Goal: Task Accomplishment & Management: Manage account settings

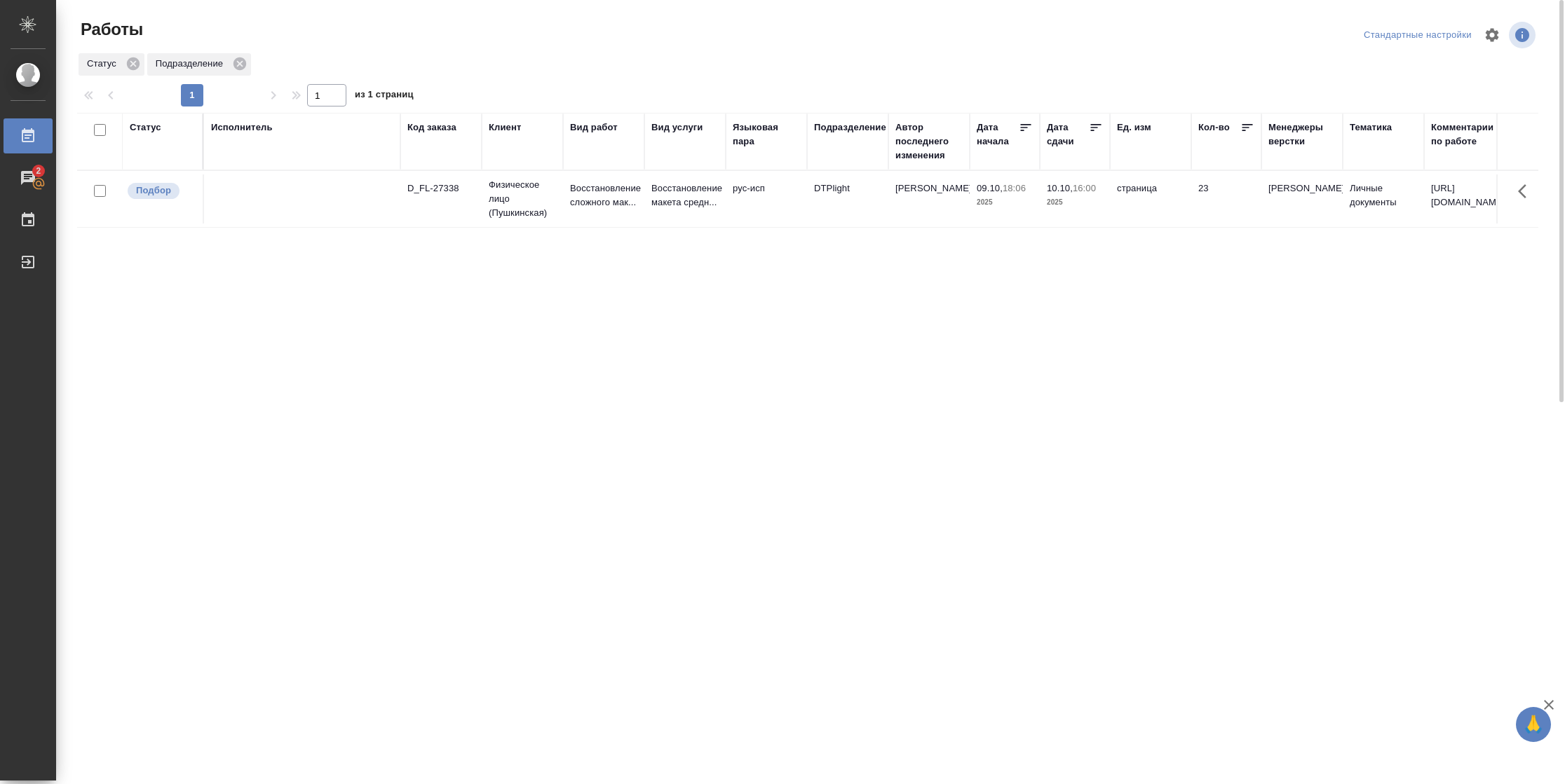
click at [159, 129] on div "Статус" at bounding box center [146, 128] width 32 height 14
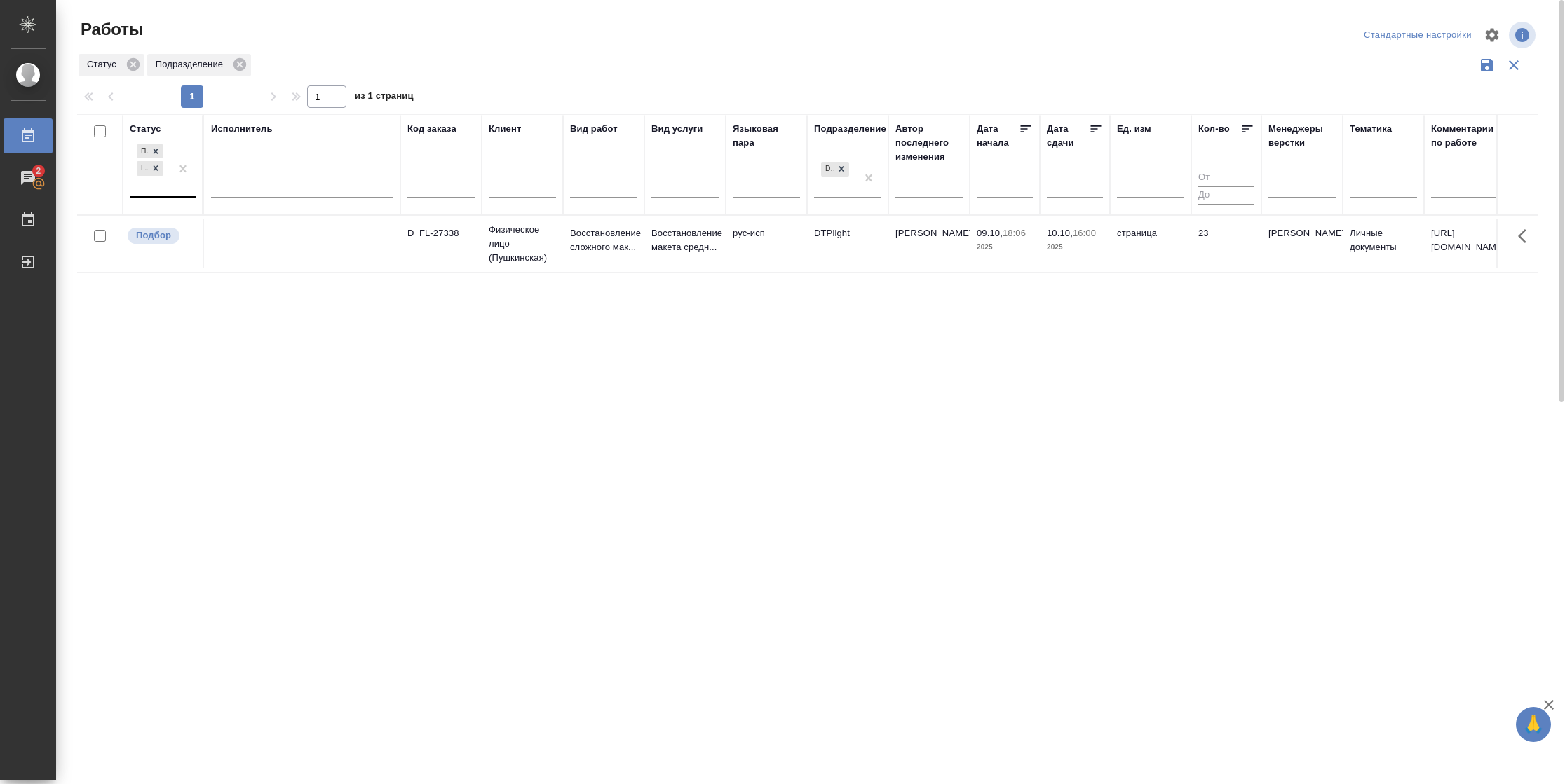
click at [186, 188] on div at bounding box center [182, 168] width 25 height 54
click at [251, 272] on div "В работе" at bounding box center [316, 278] width 210 height 25
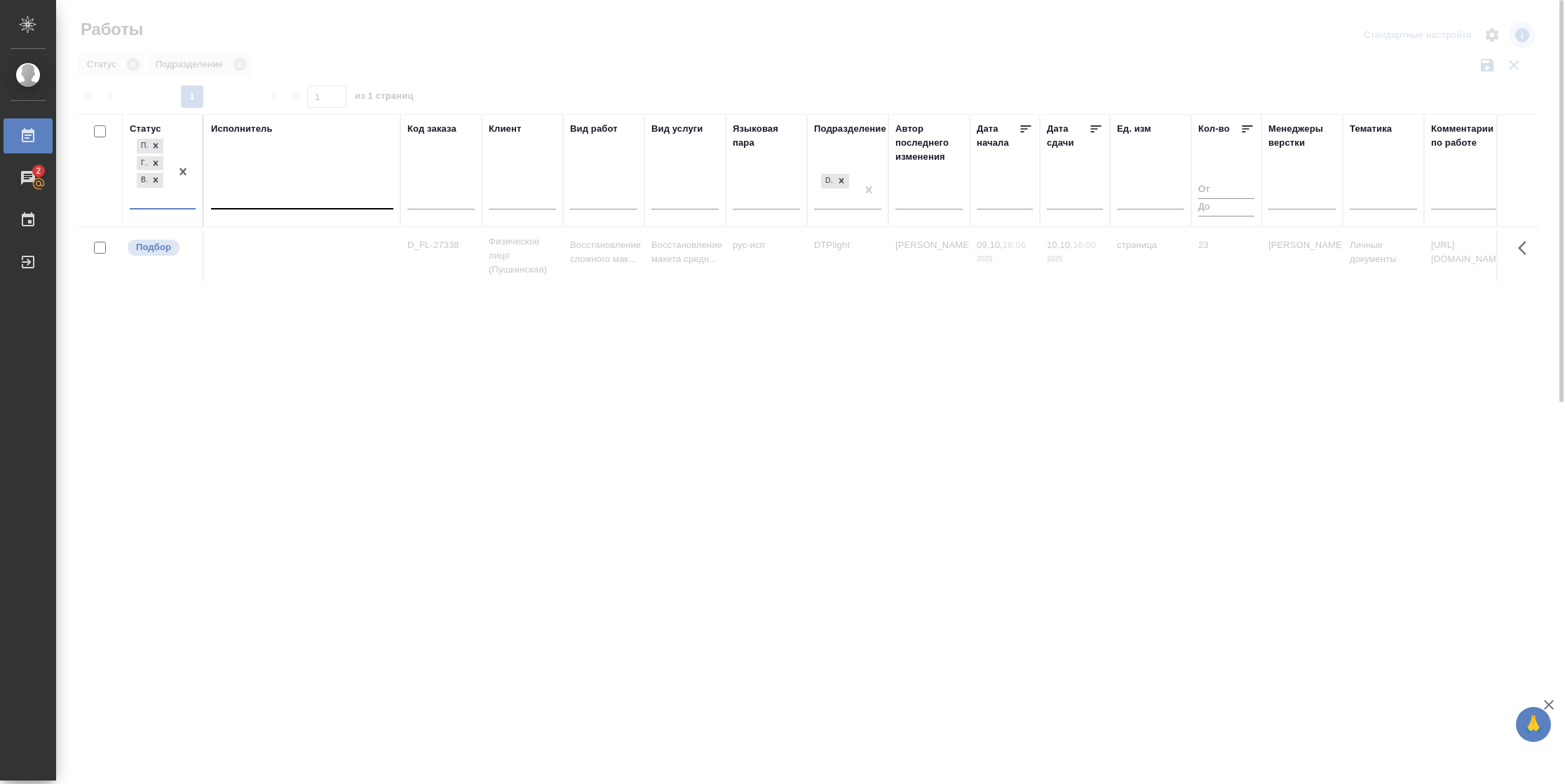
click at [279, 196] on div at bounding box center [302, 195] width 182 height 21
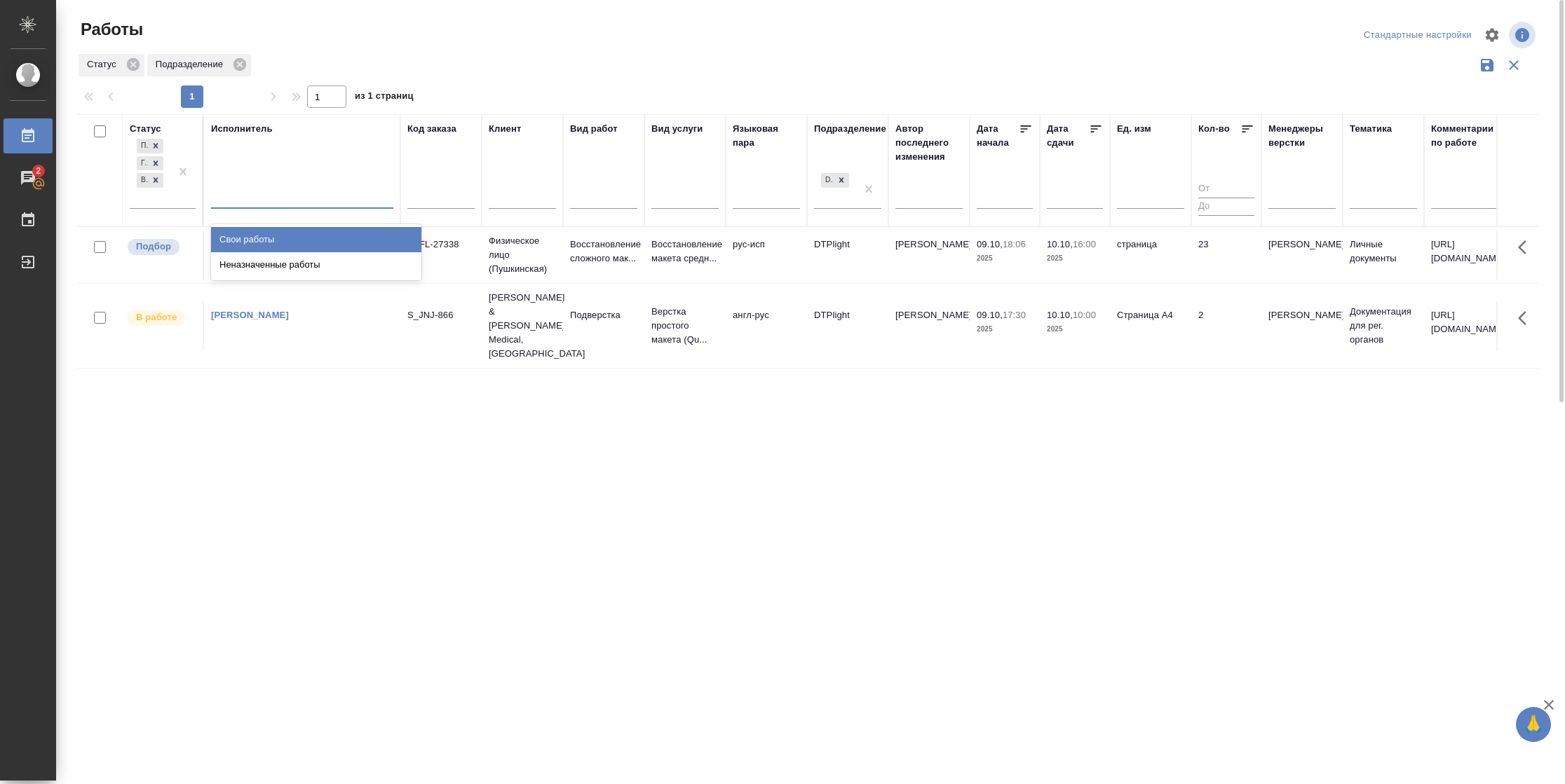
click at [282, 239] on div "Свои работы" at bounding box center [316, 239] width 210 height 25
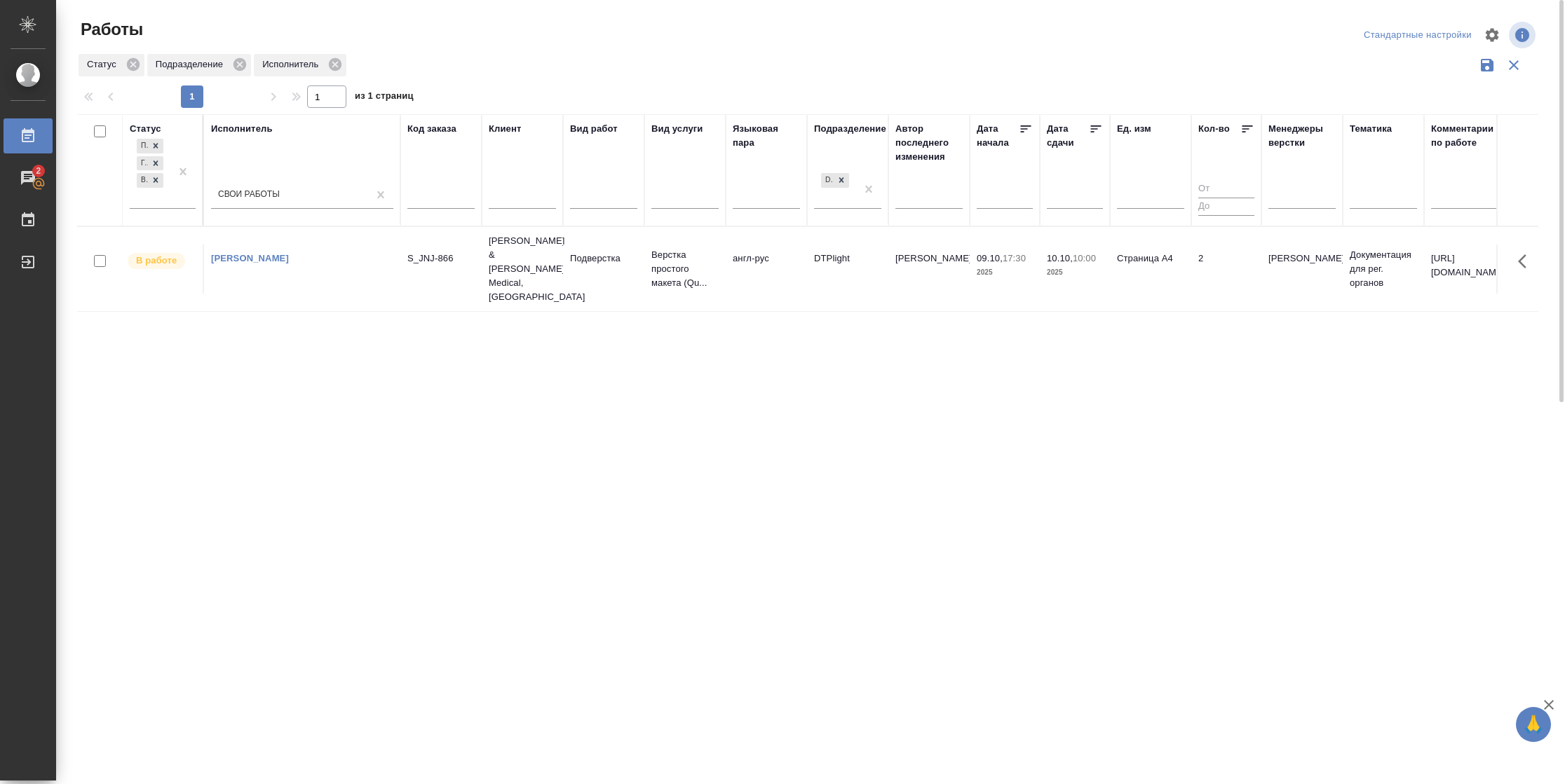
click at [1043, 272] on td "Страница А4" at bounding box center [1151, 269] width 81 height 49
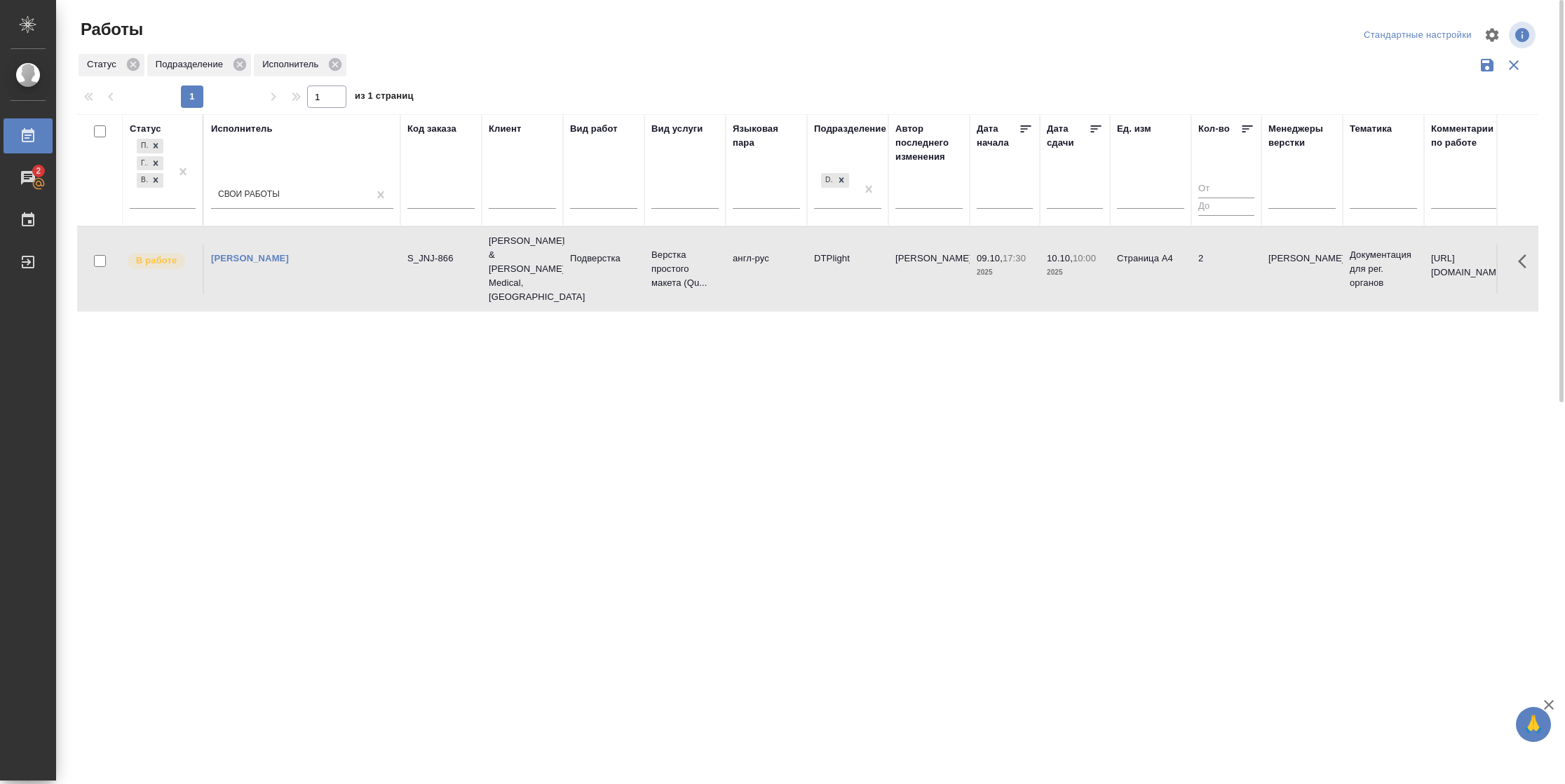
click at [1043, 272] on td "Страница А4" at bounding box center [1151, 269] width 81 height 49
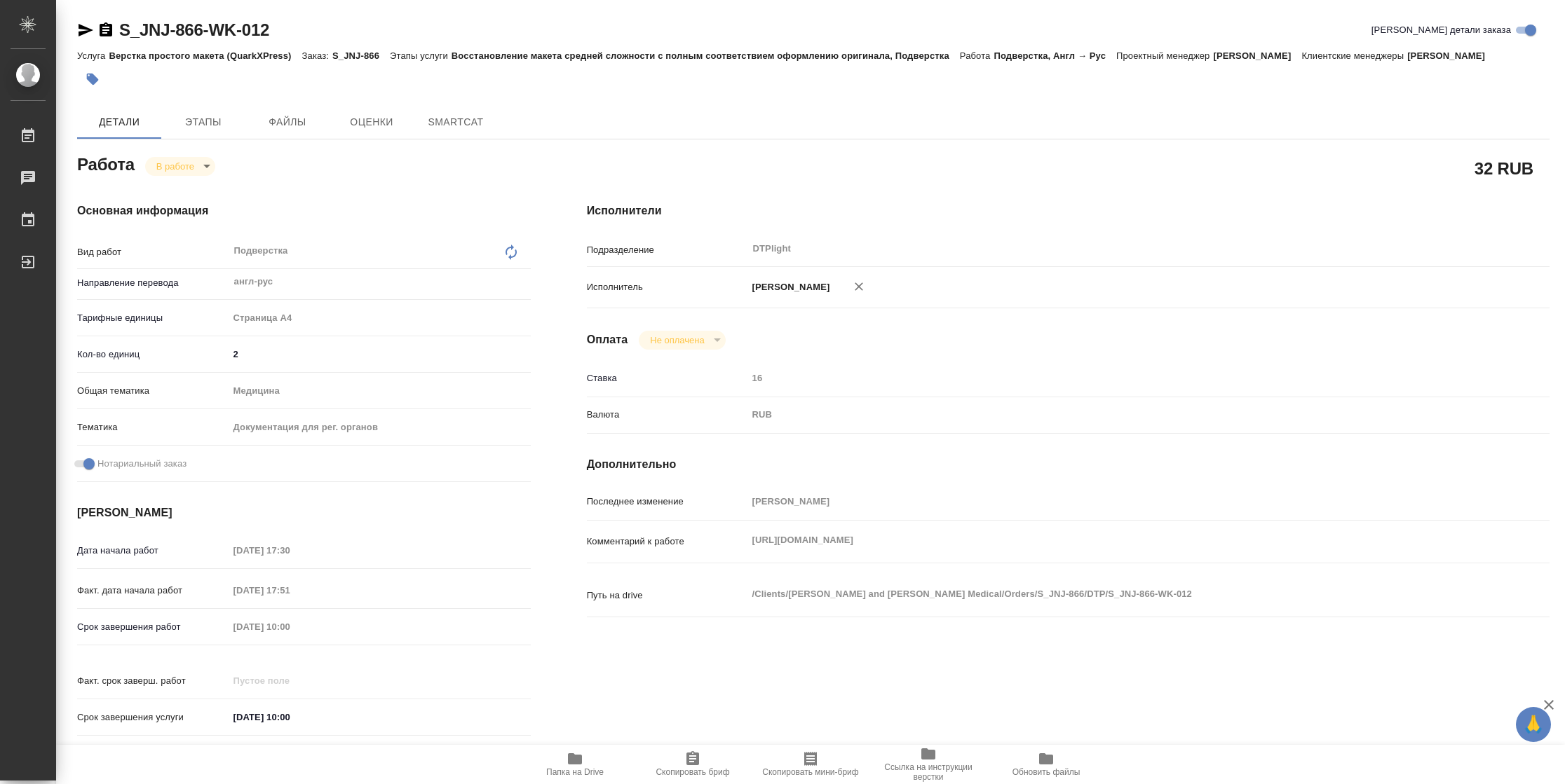
type textarea "x"
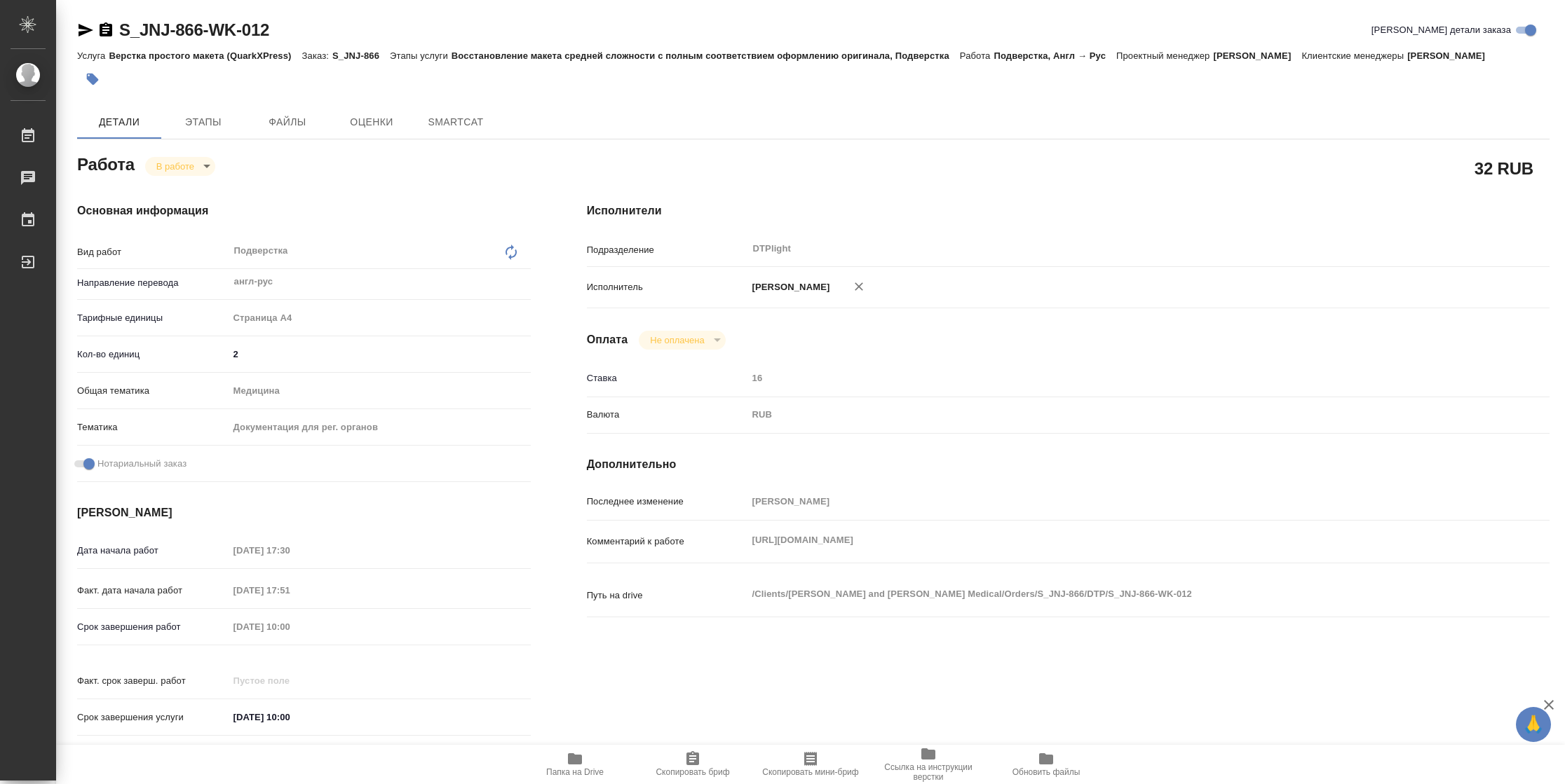
type textarea "x"
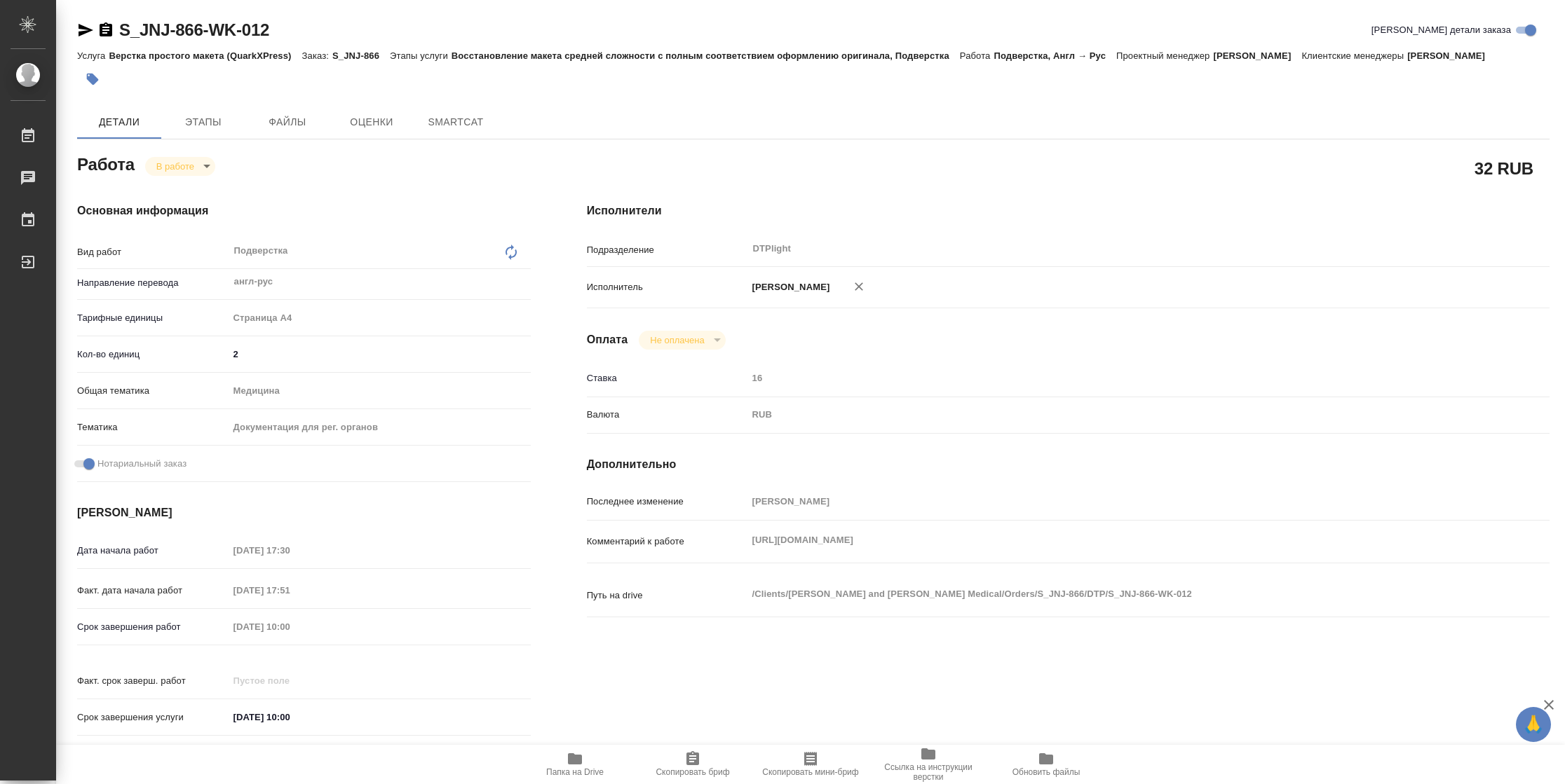
type textarea "x"
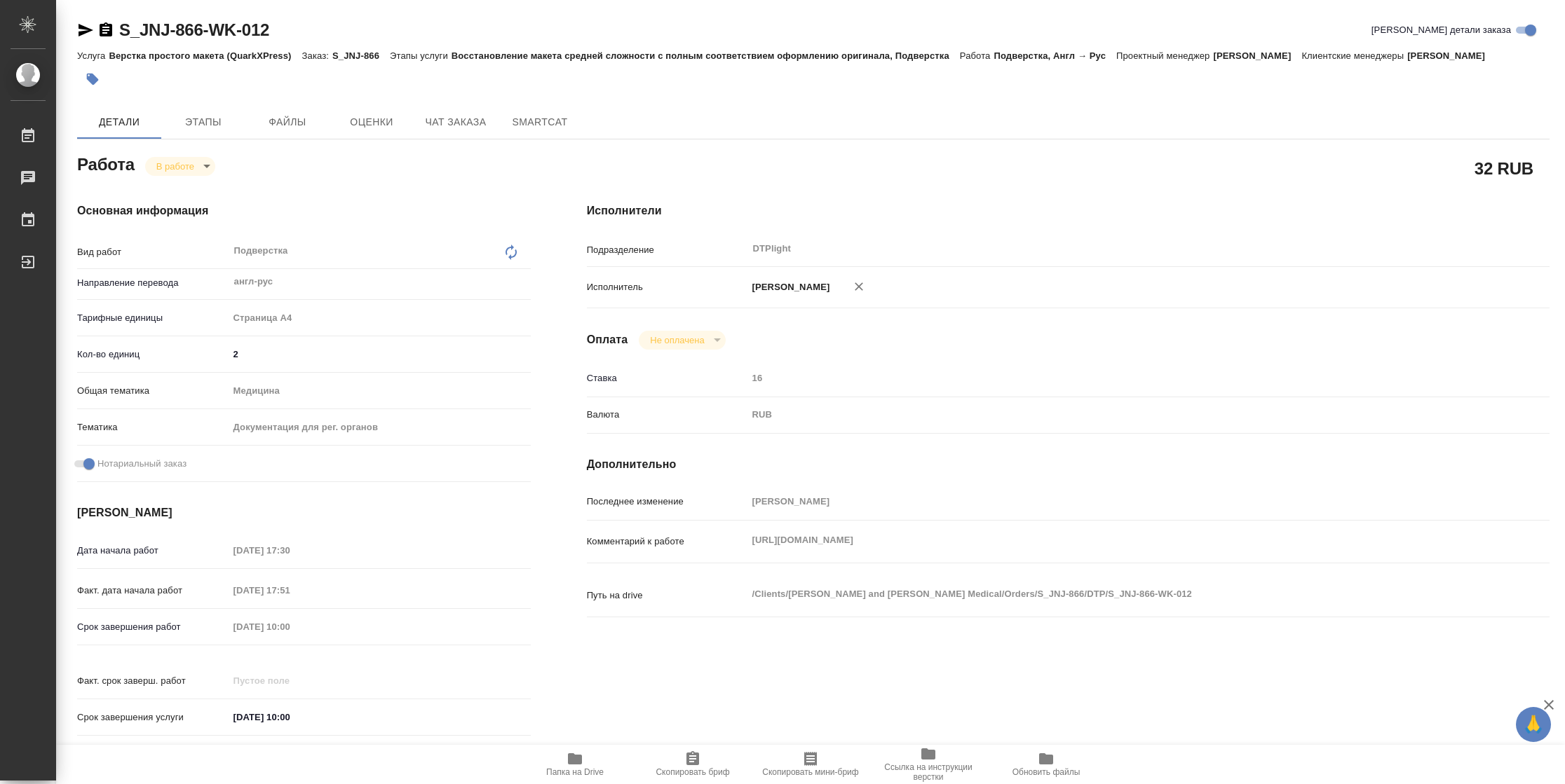
click at [565, 761] on span "Папка на Drive" at bounding box center [574, 763] width 101 height 27
type textarea "x"
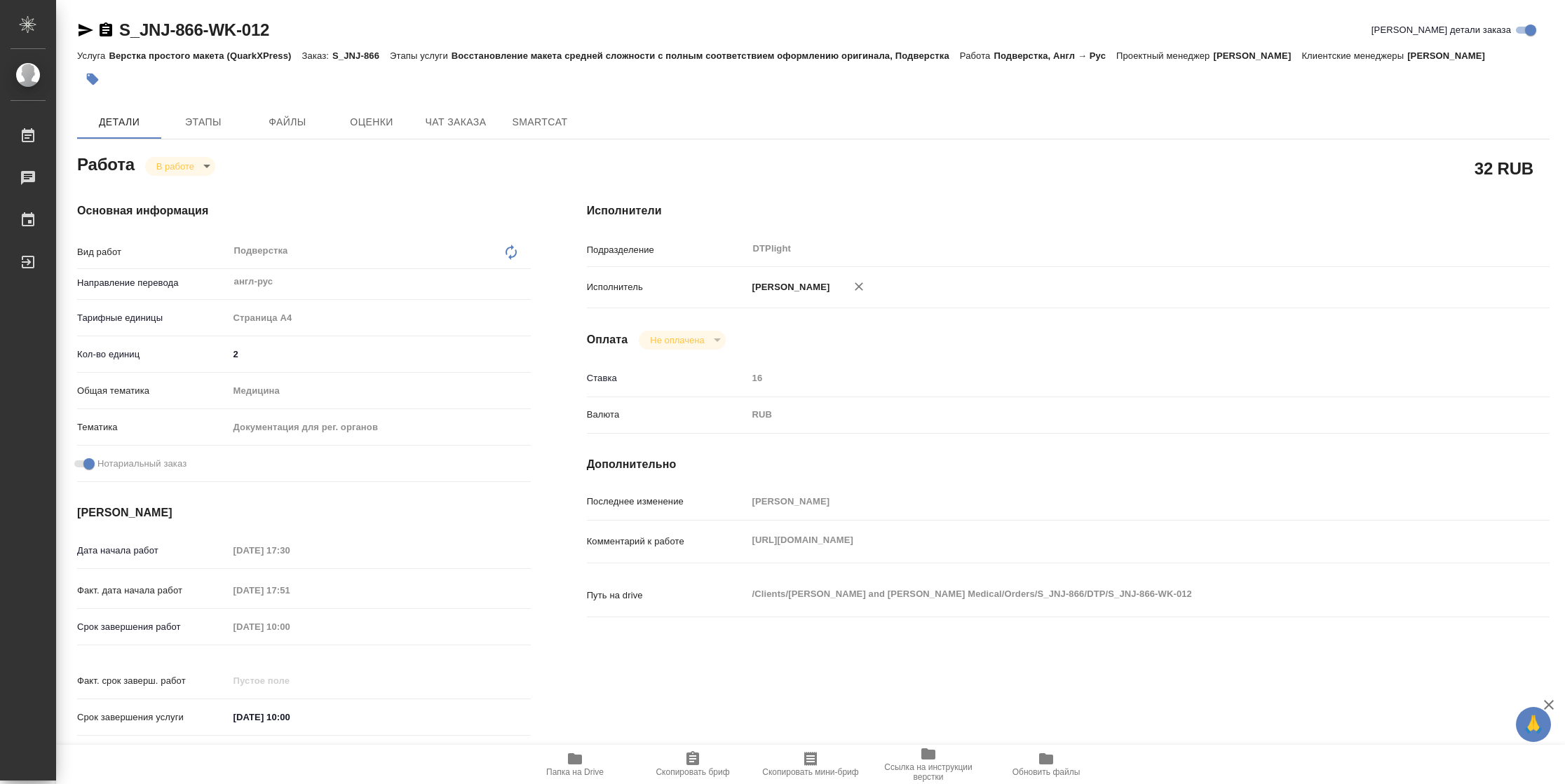
type textarea "x"
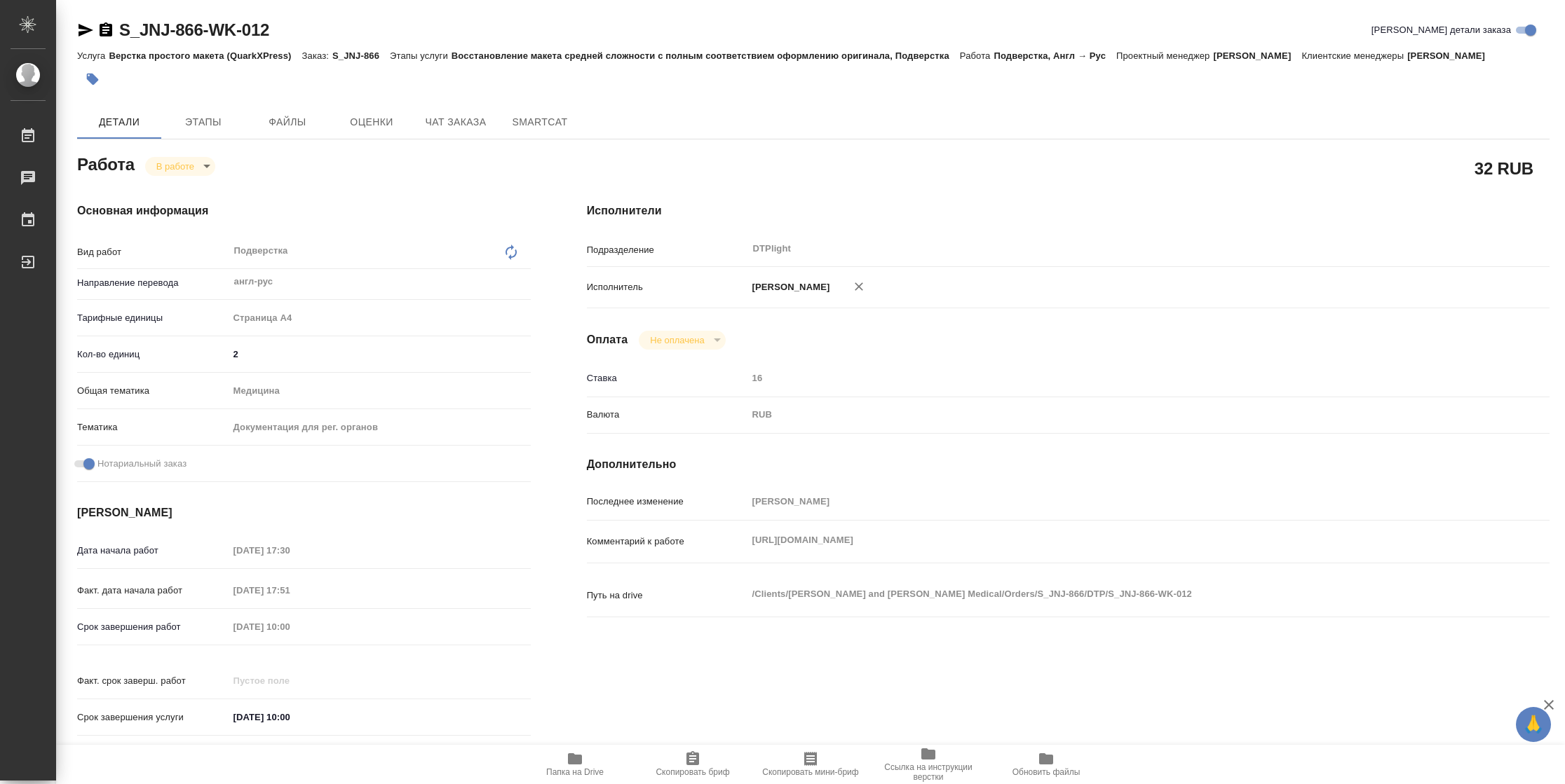
type textarea "x"
click at [197, 152] on div "Работа В работе inProgress" at bounding box center [304, 162] width 454 height 25
click at [195, 160] on body "🙏 .cls-1 fill:#fff; AWATERA Vasilyeva Natalia Работы 2 Чаты График Выйти S_JNJ-…" at bounding box center [782, 392] width 1565 height 784
click at [195, 188] on button "Выполнен" at bounding box center [182, 190] width 52 height 16
type textarea "x"
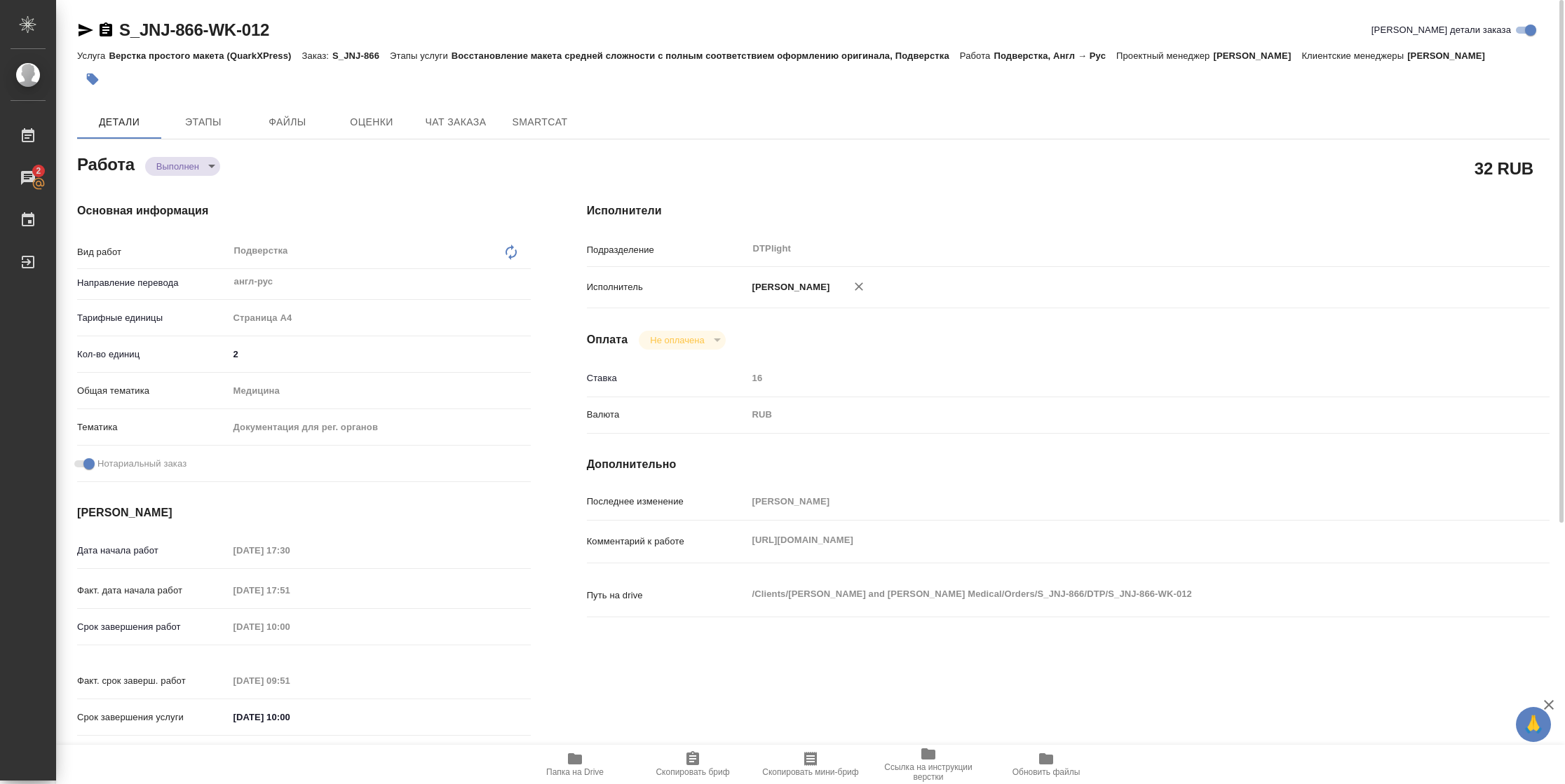
type textarea "x"
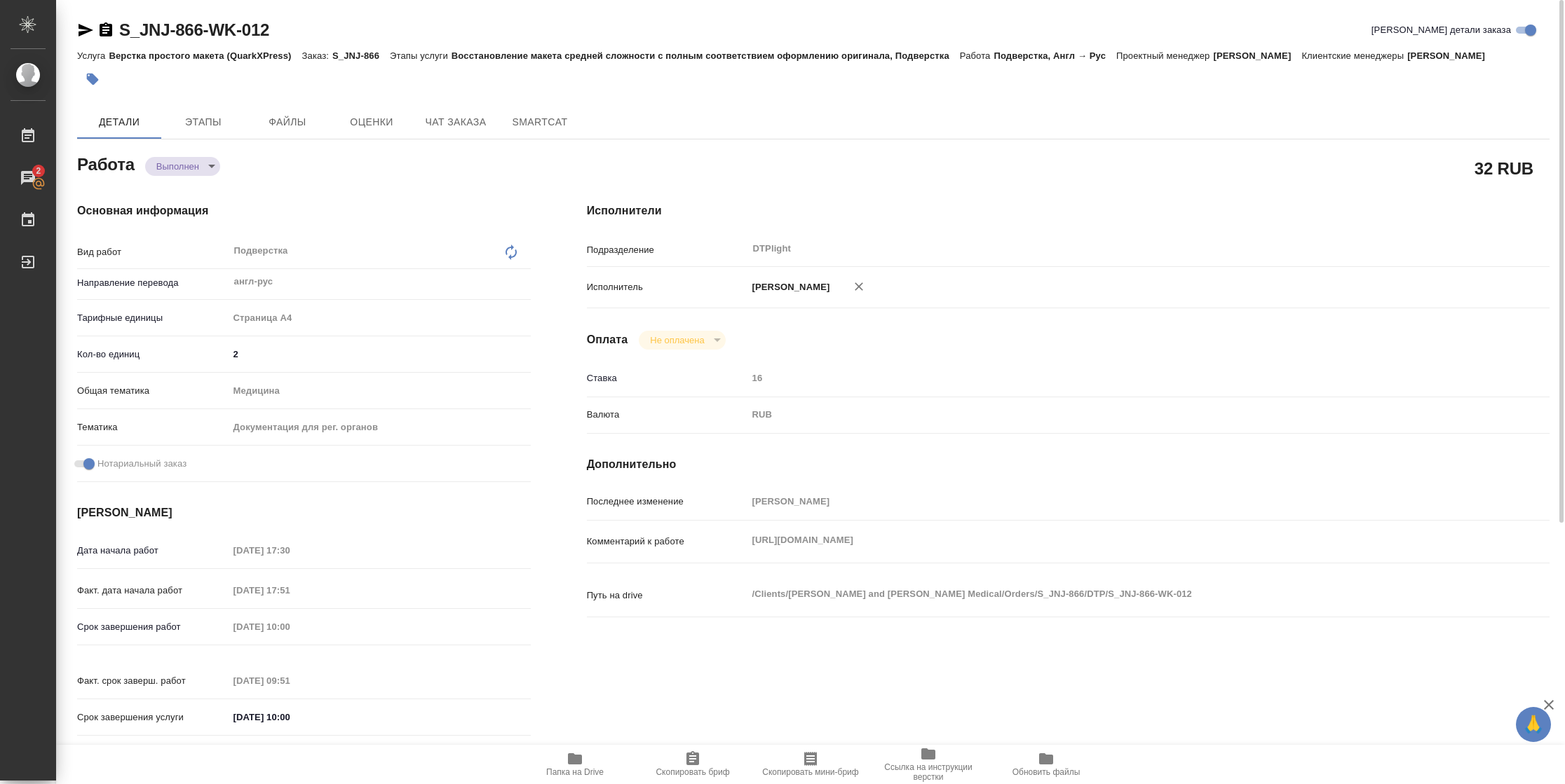
type textarea "x"
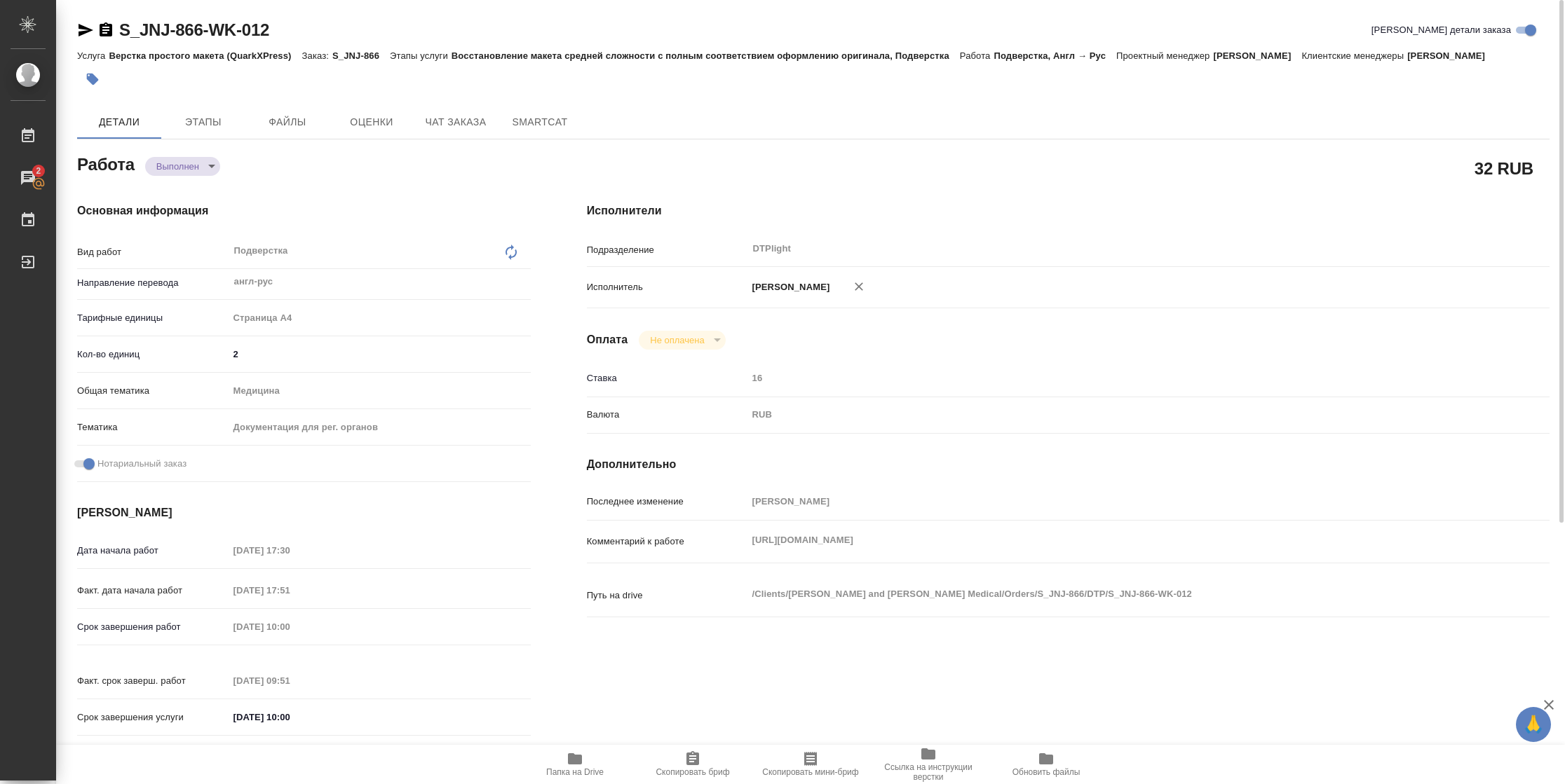
type textarea "x"
drag, startPoint x: 83, startPoint y: 37, endPoint x: 228, endPoint y: 17, distance: 146.4
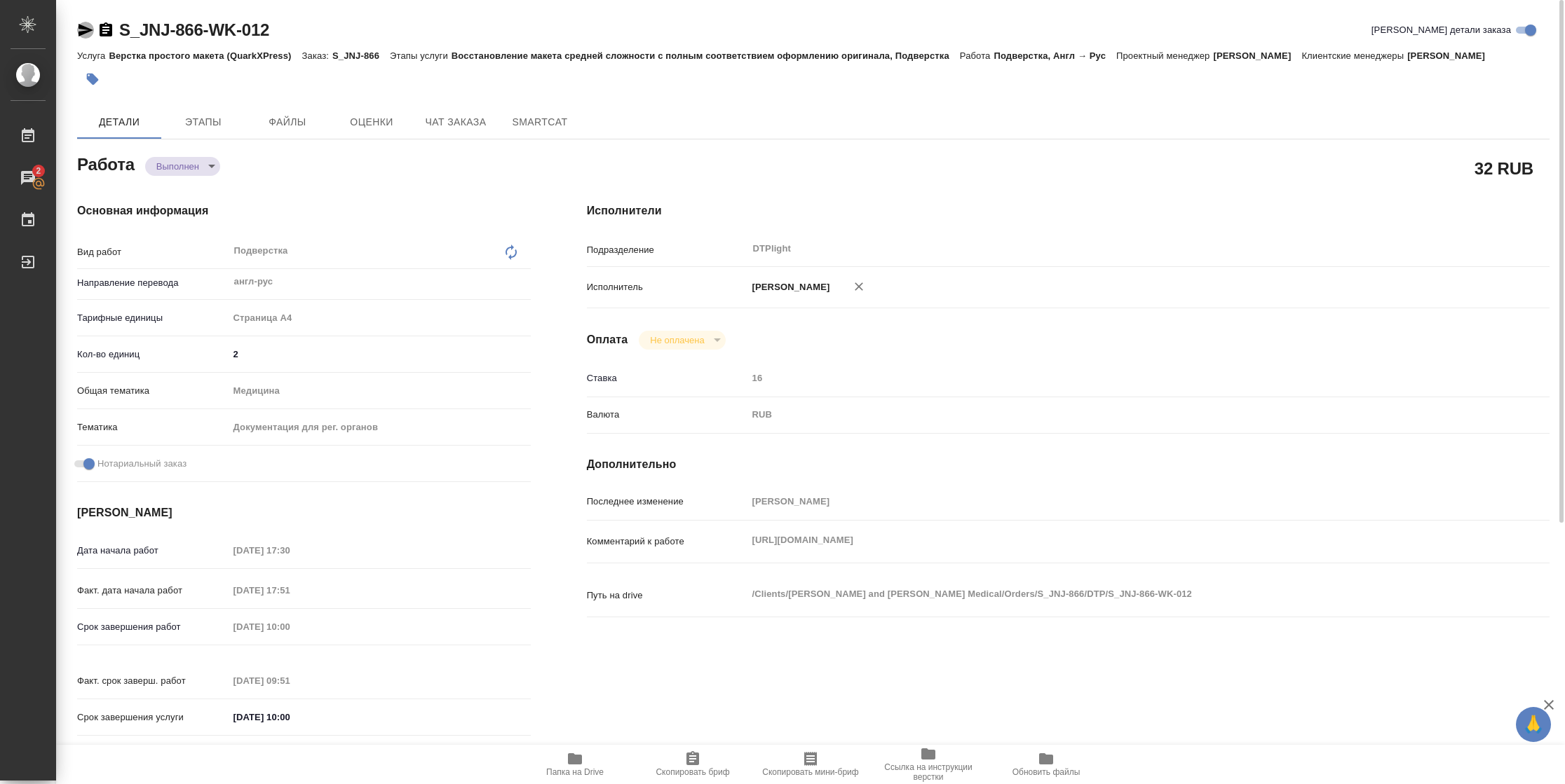
click at [83, 37] on icon "button" at bounding box center [85, 30] width 17 height 17
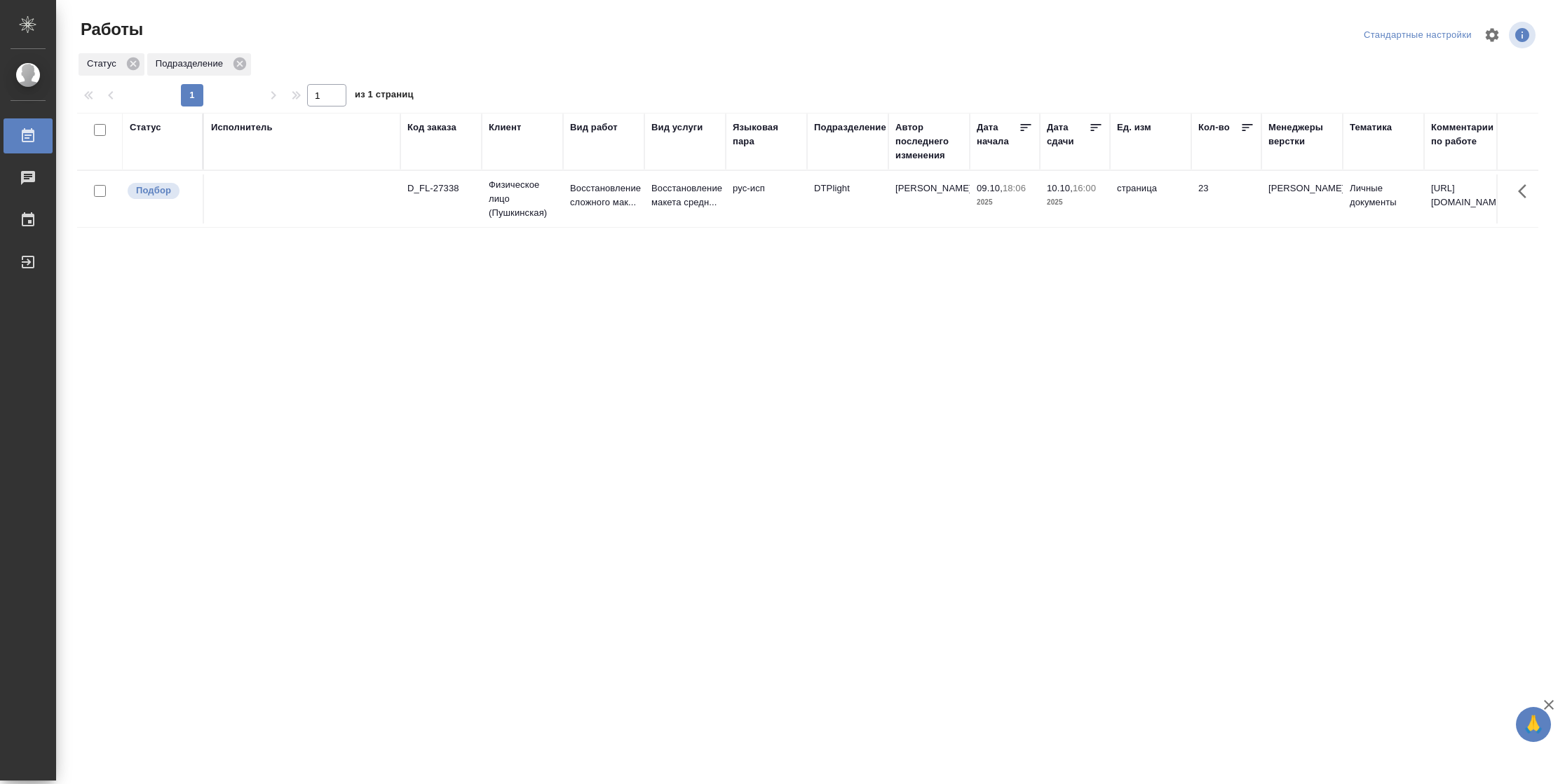
click at [860, 123] on div "Подразделение" at bounding box center [850, 128] width 72 height 14
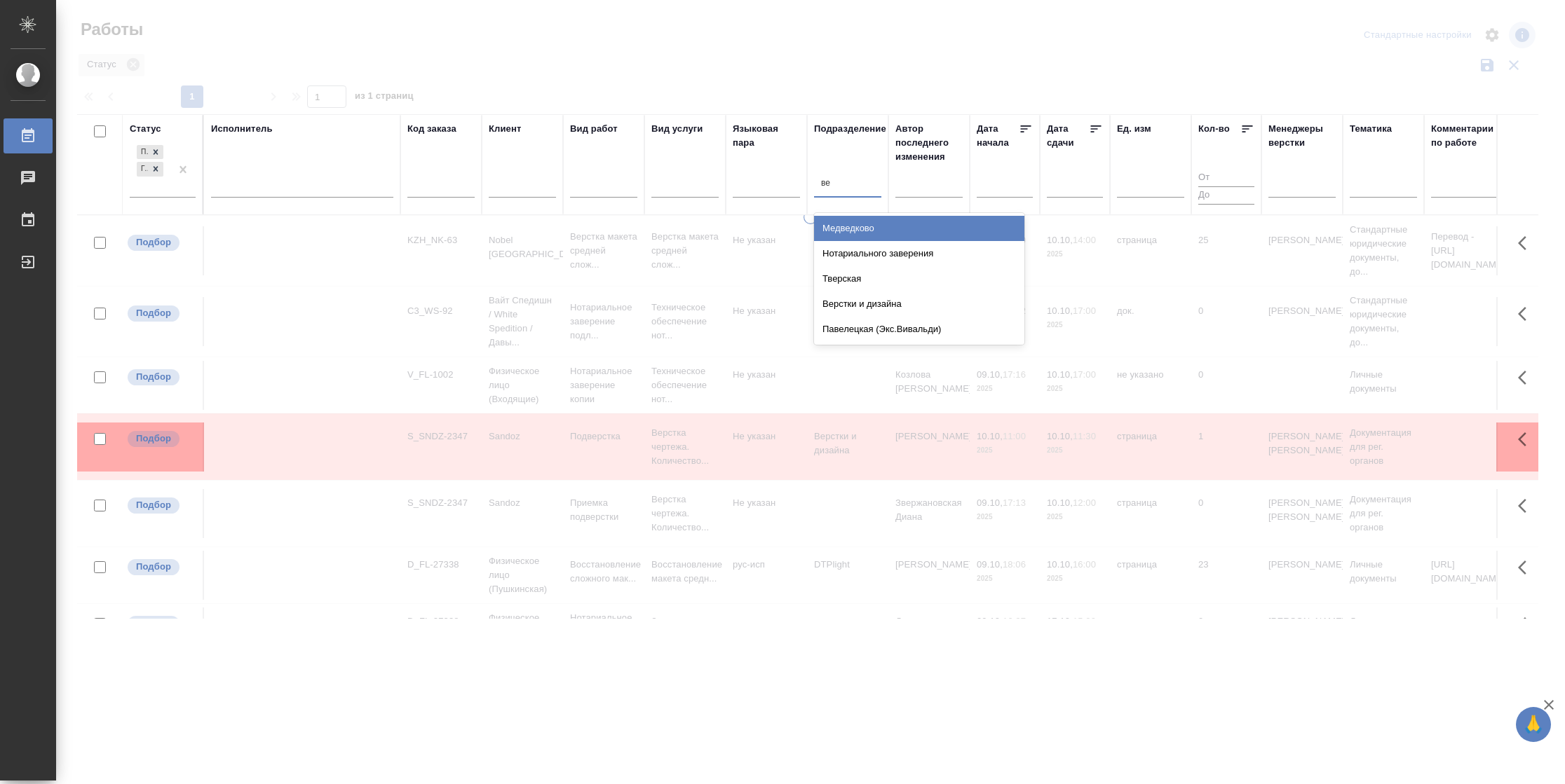
type input "вер"
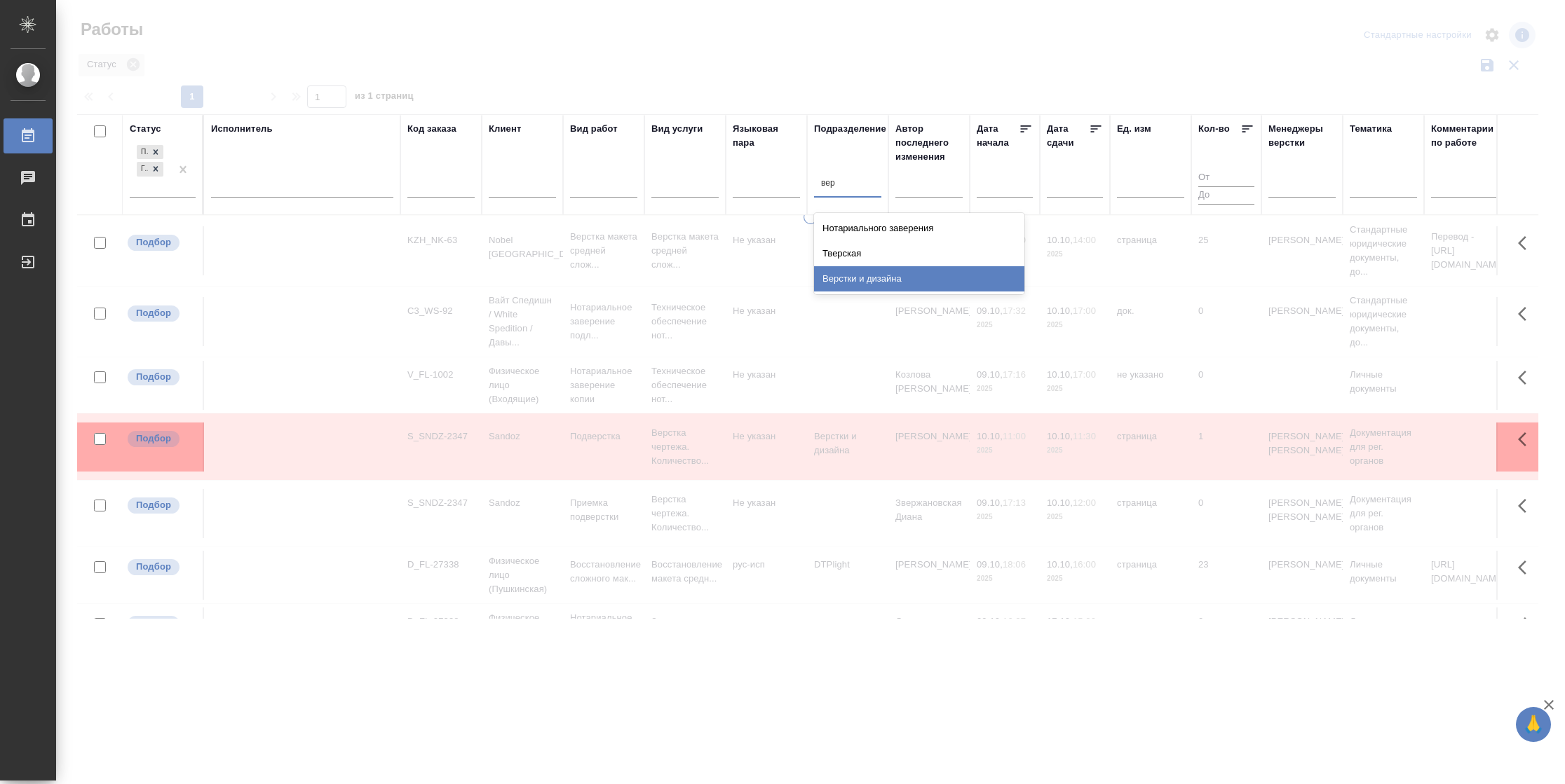
click at [868, 274] on div "Верстки и дизайна" at bounding box center [919, 278] width 210 height 25
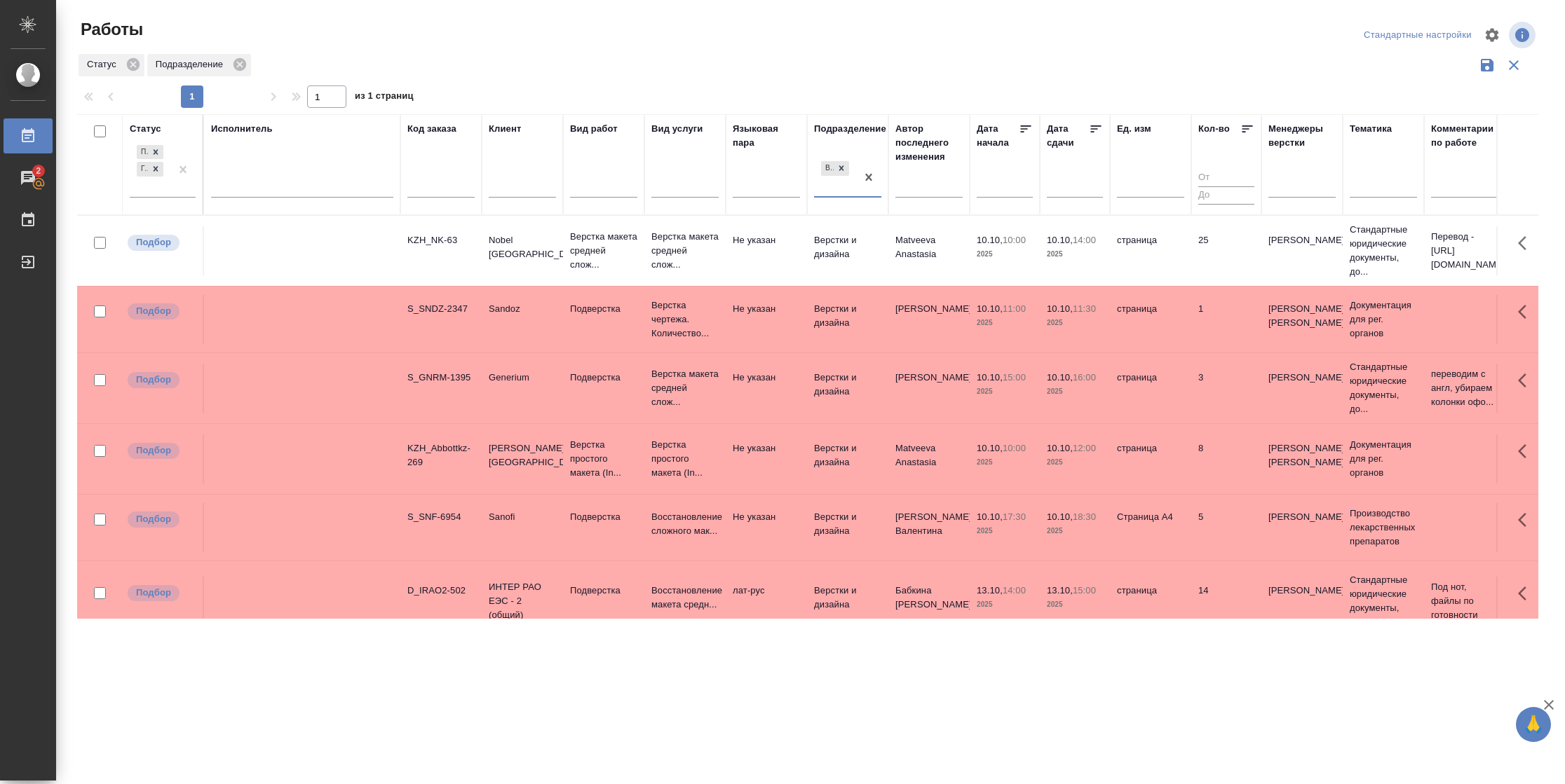
click at [1088, 126] on div "Дата сдачи" at bounding box center [1068, 136] width 42 height 28
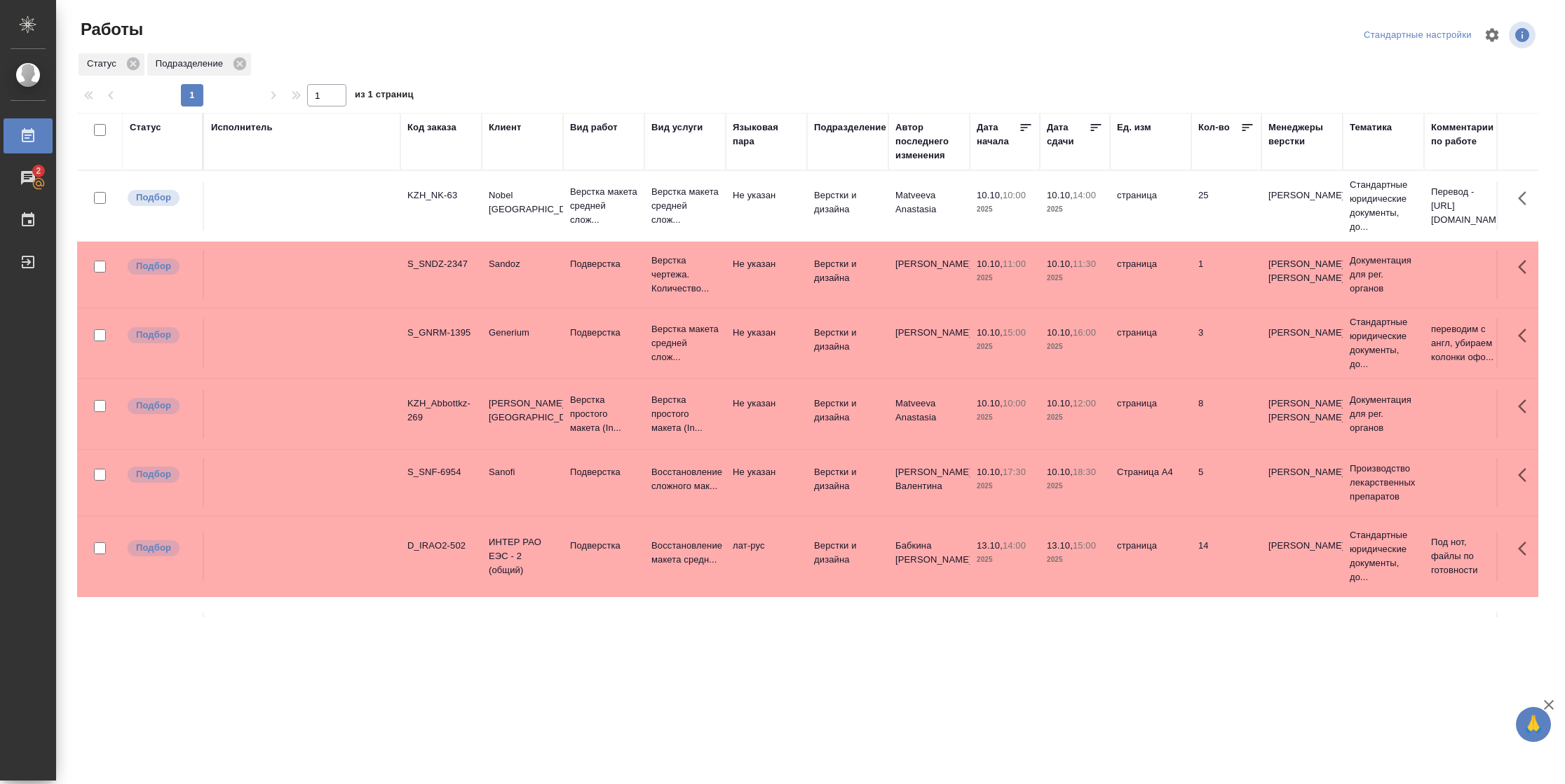
click at [1096, 127] on icon at bounding box center [1096, 127] width 11 height 7
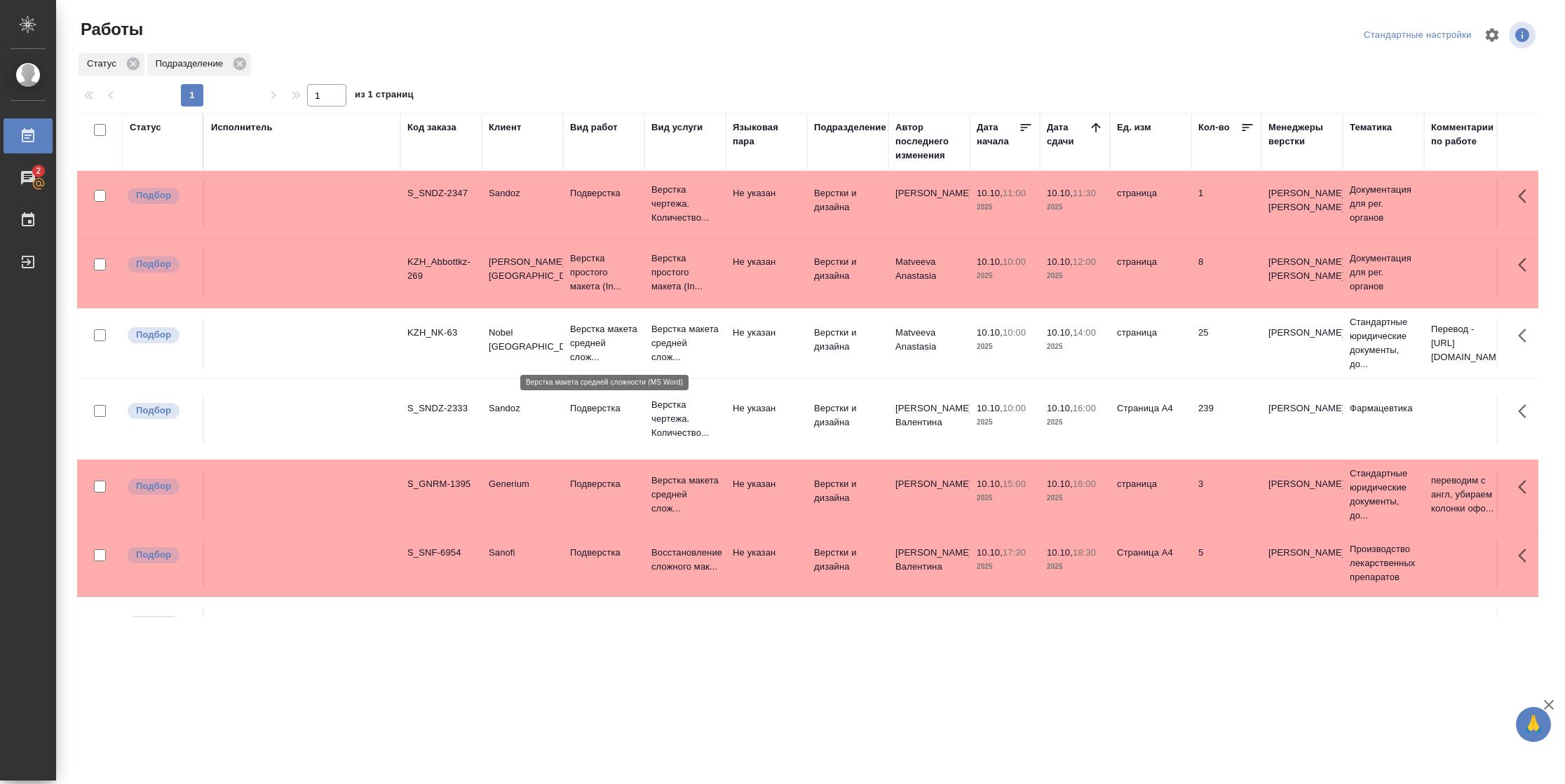
click at [633, 347] on p "Верстка макета средней слож..." at bounding box center [603, 343] width 67 height 42
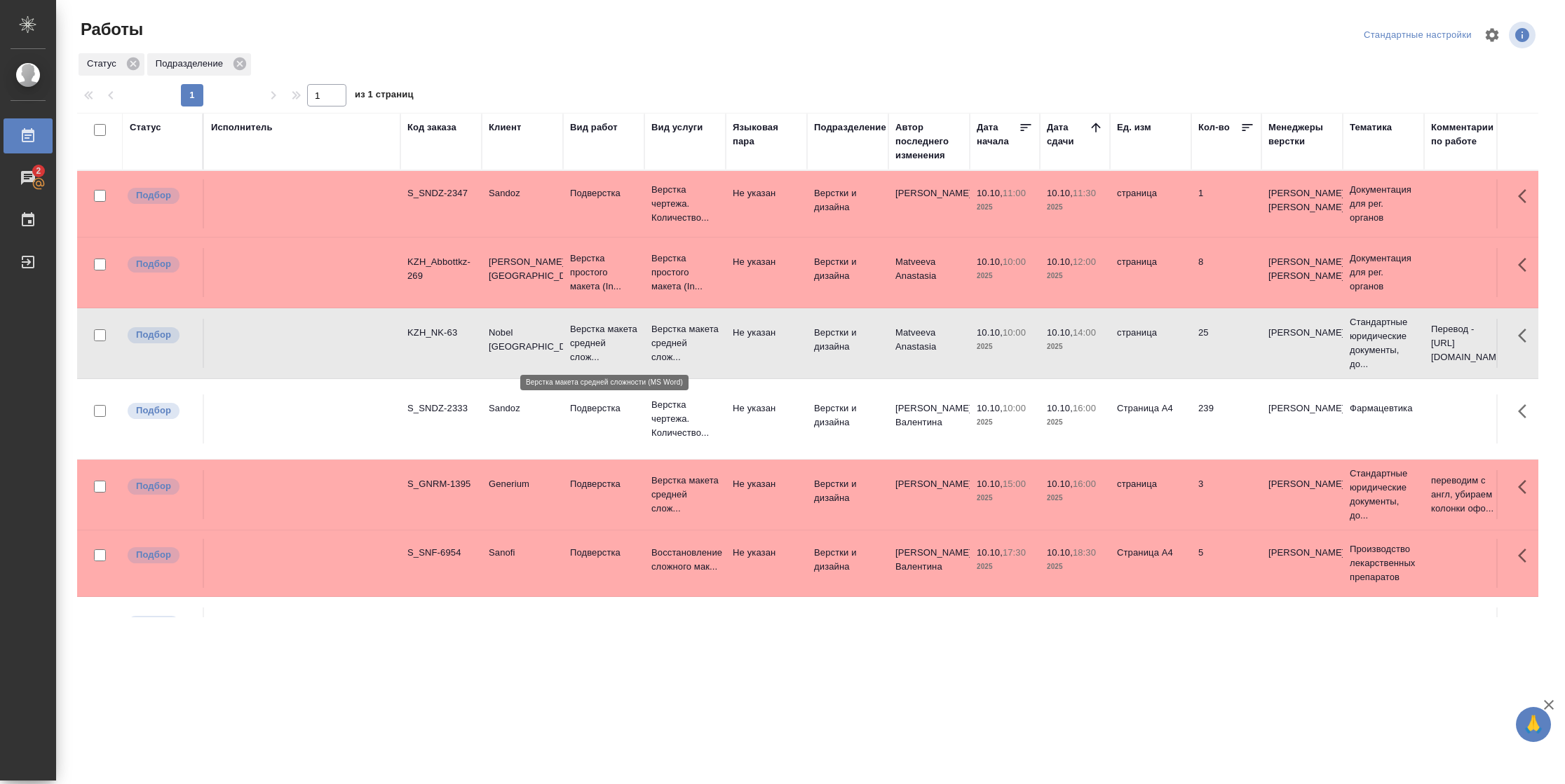
click at [633, 347] on p "Верстка макета средней слож..." at bounding box center [603, 343] width 67 height 42
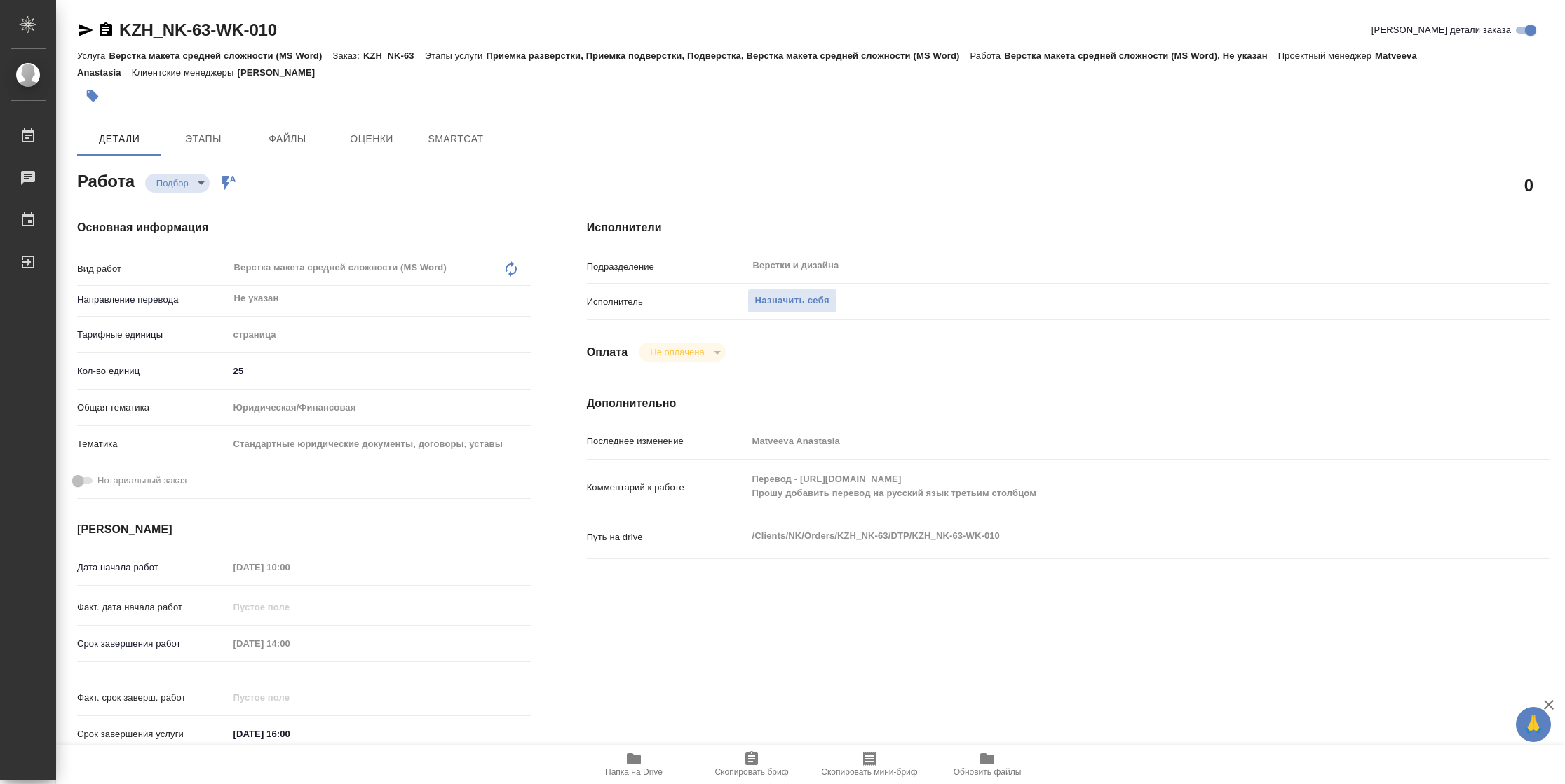
type textarea "x"
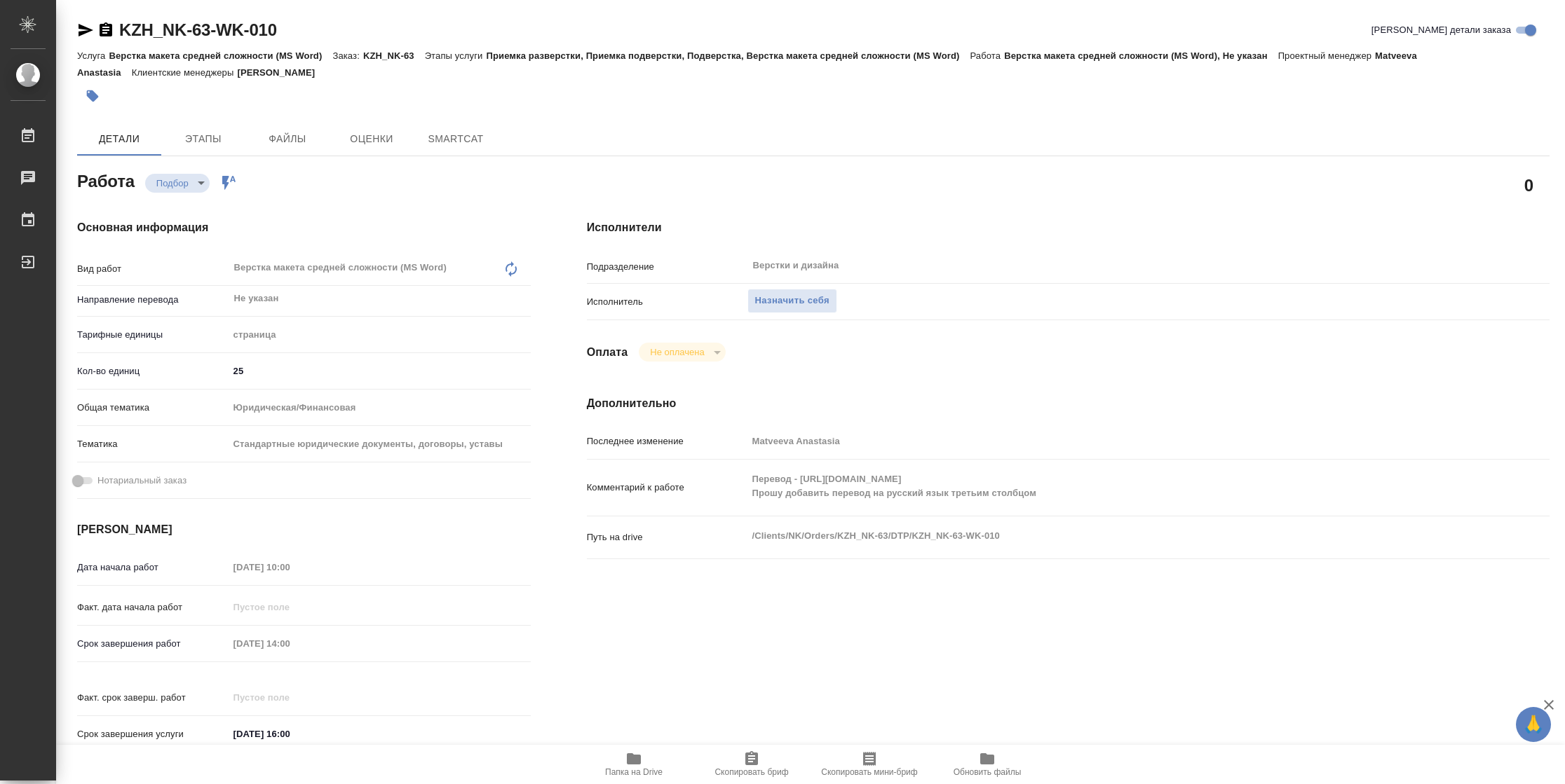
type textarea "x"
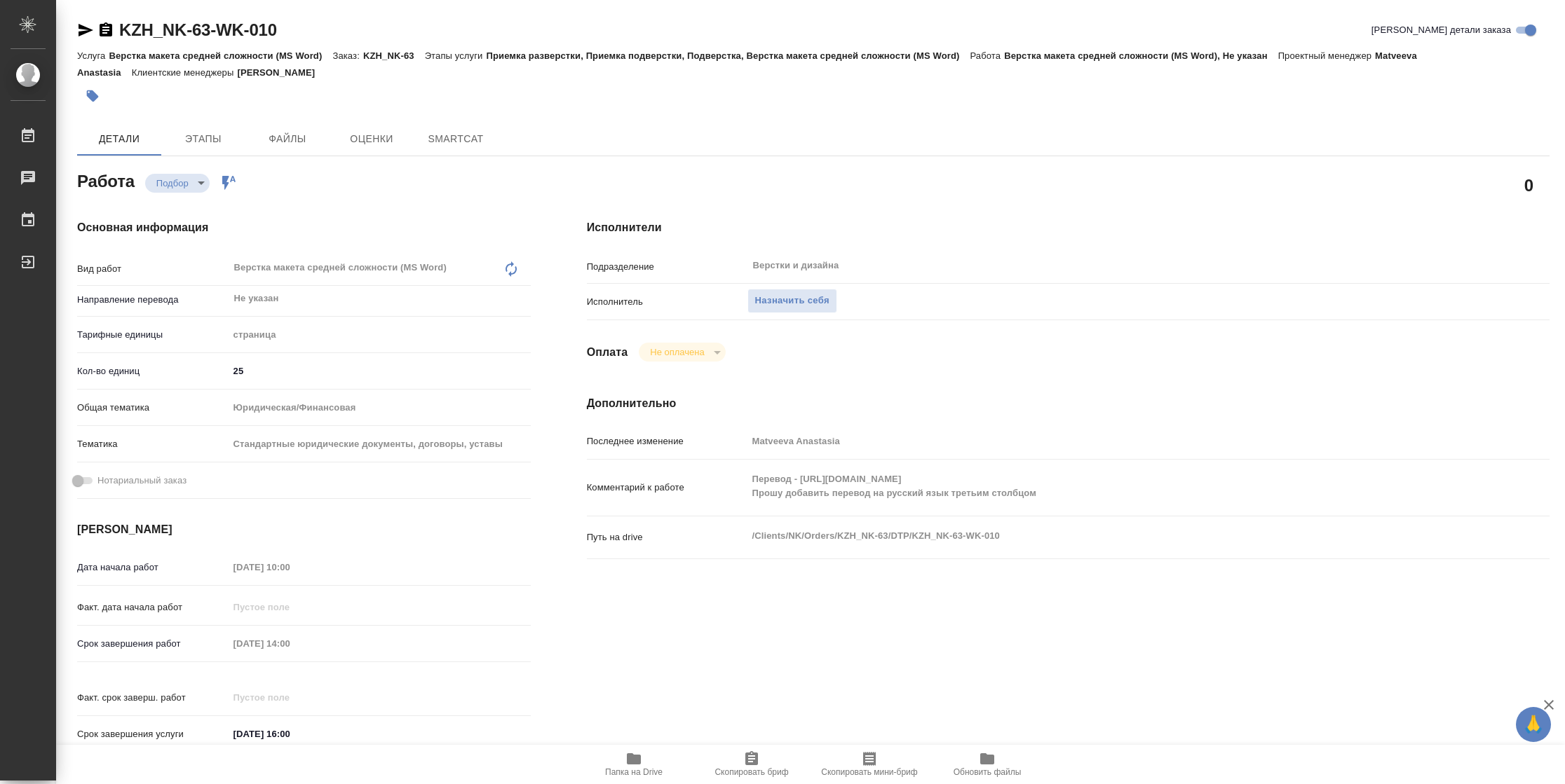
type textarea "x"
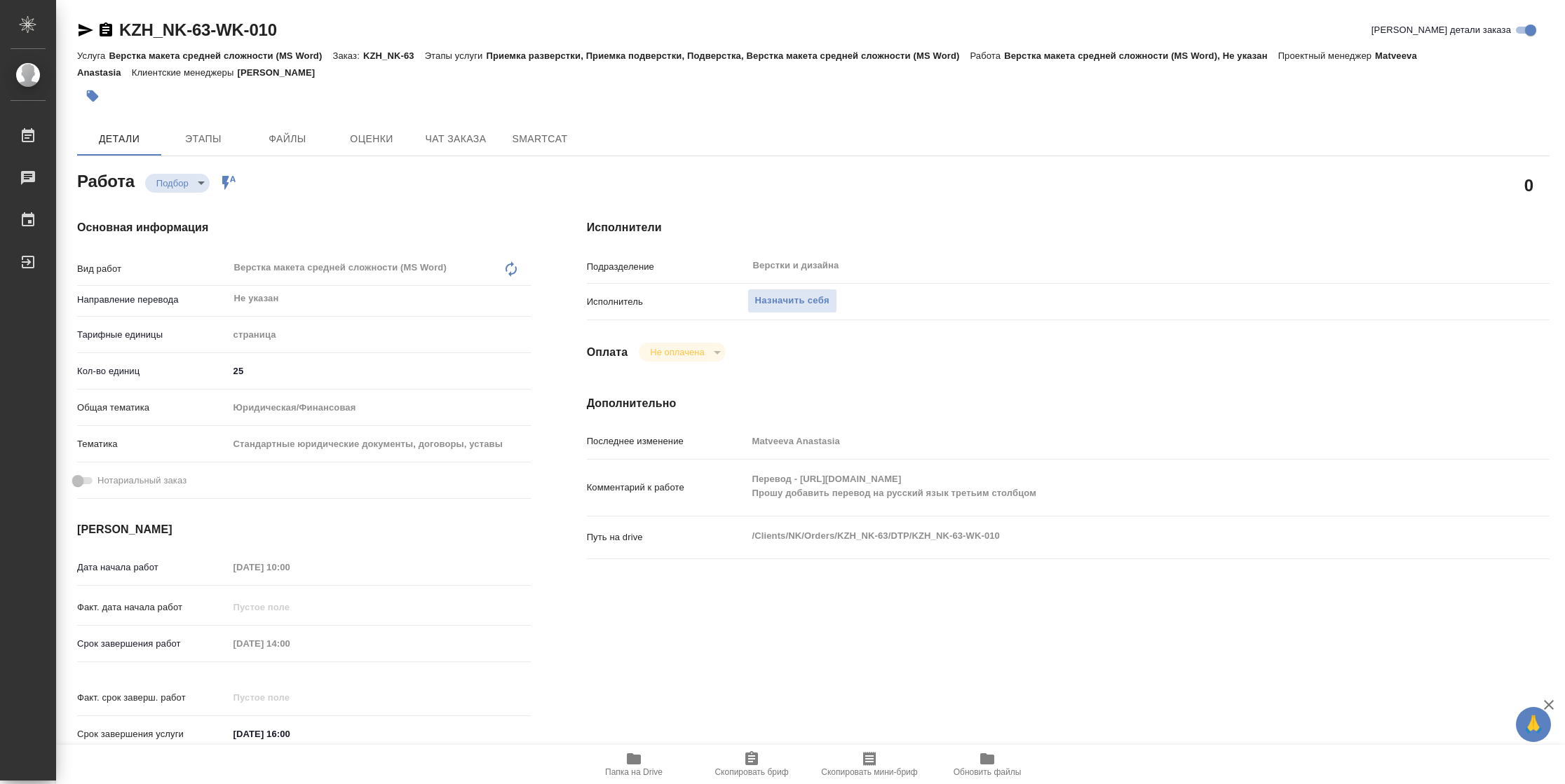
type textarea "x"
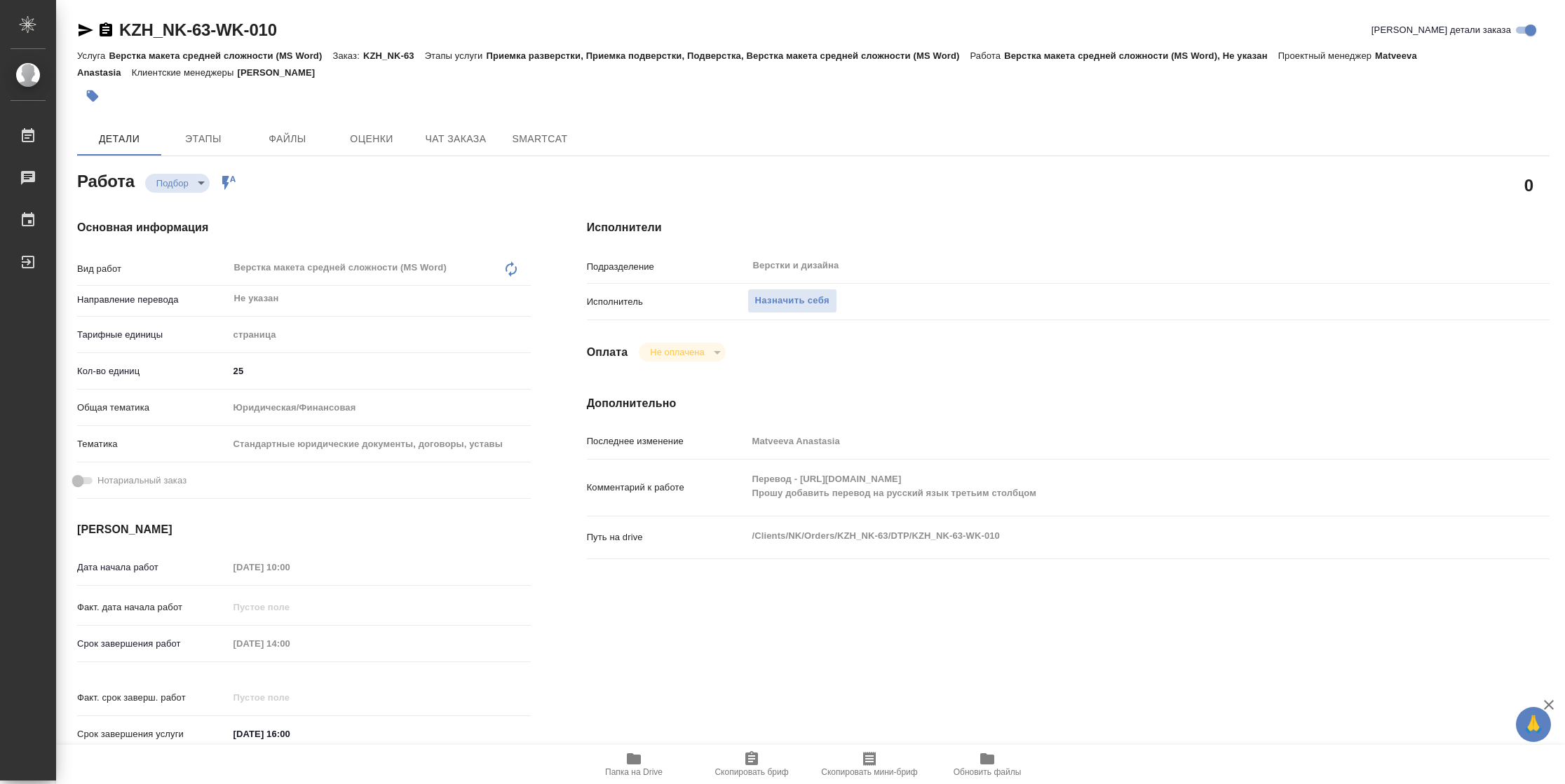
type textarea "x"
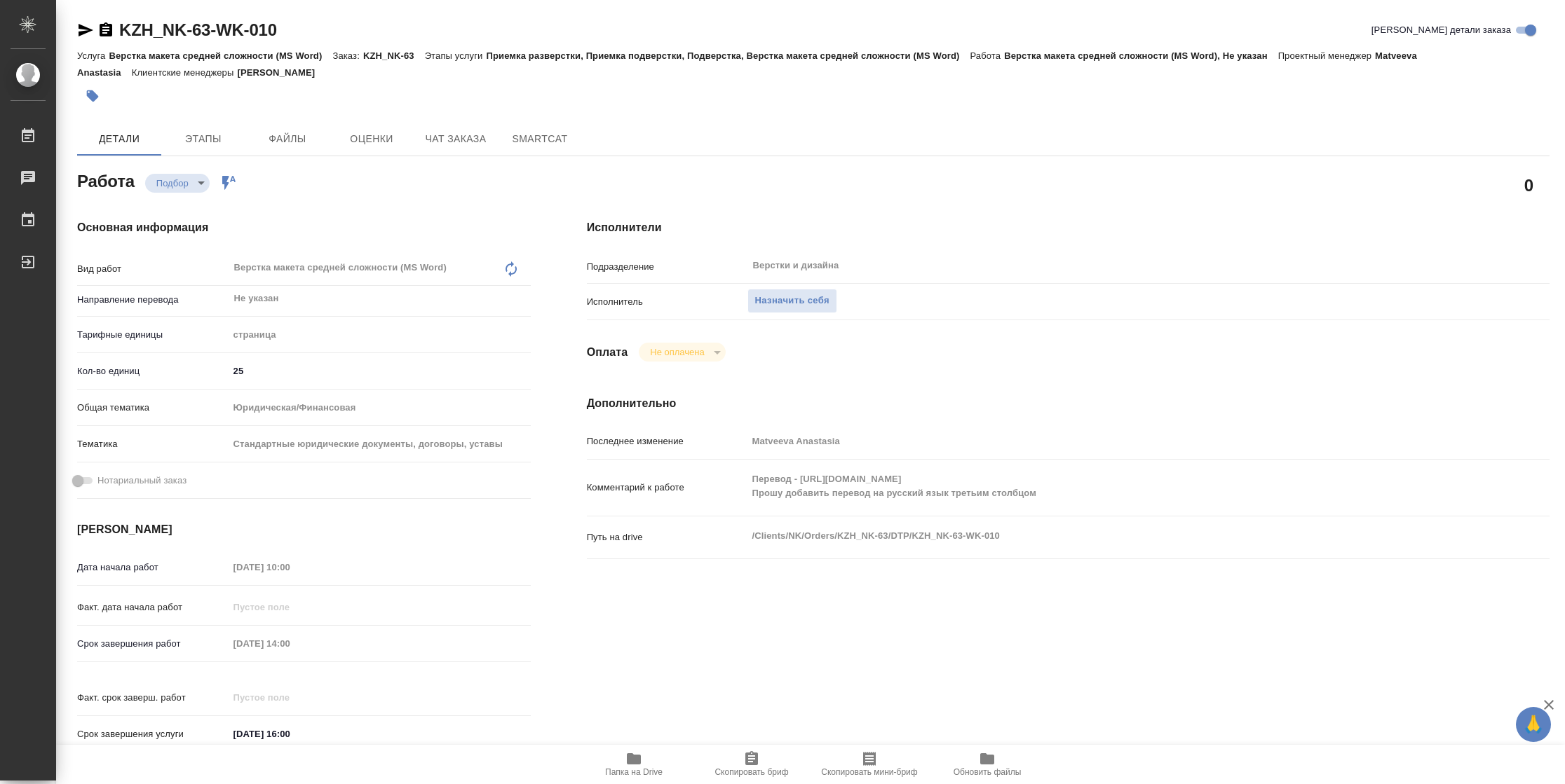
click at [618, 765] on span "Папка на Drive" at bounding box center [634, 763] width 101 height 27
